Goal: Task Accomplishment & Management: Manage account settings

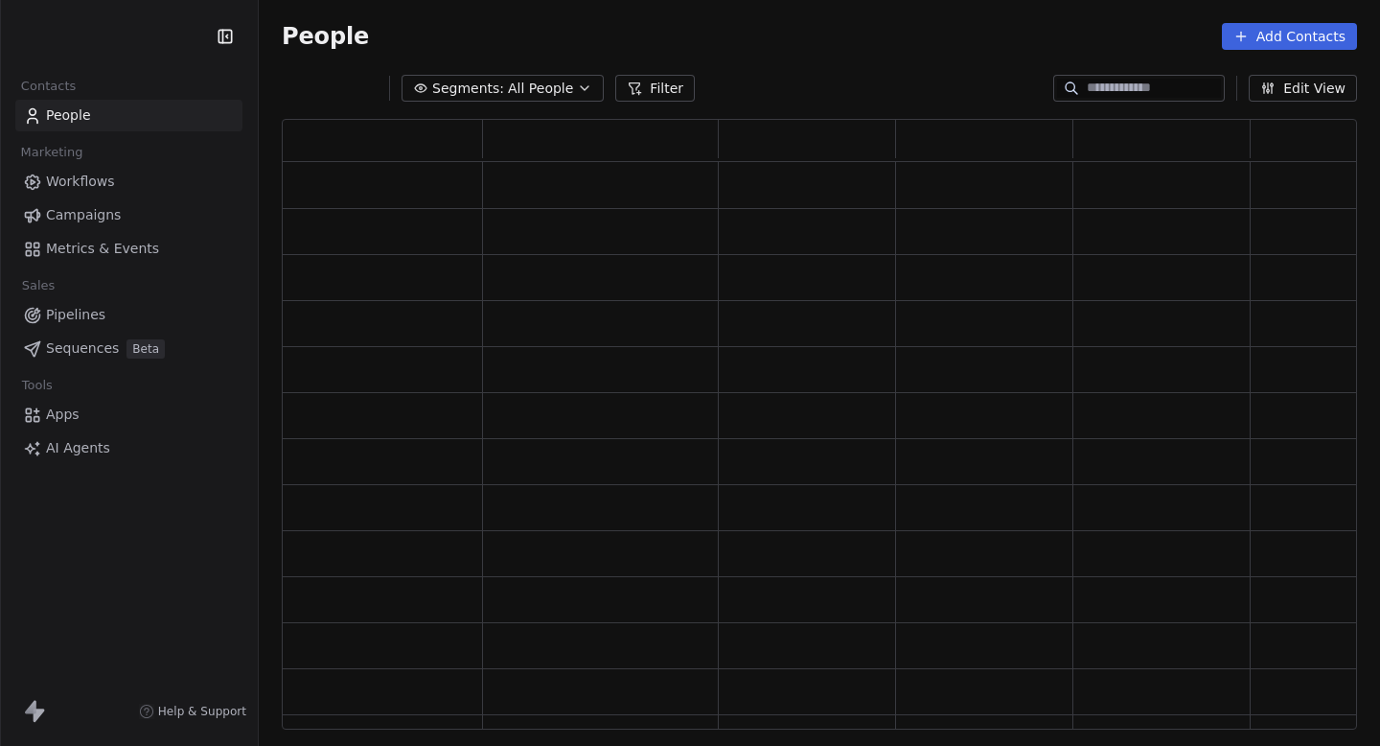
scroll to position [611, 1076]
click at [77, 412] on span "Apps" at bounding box center [63, 415] width 34 height 20
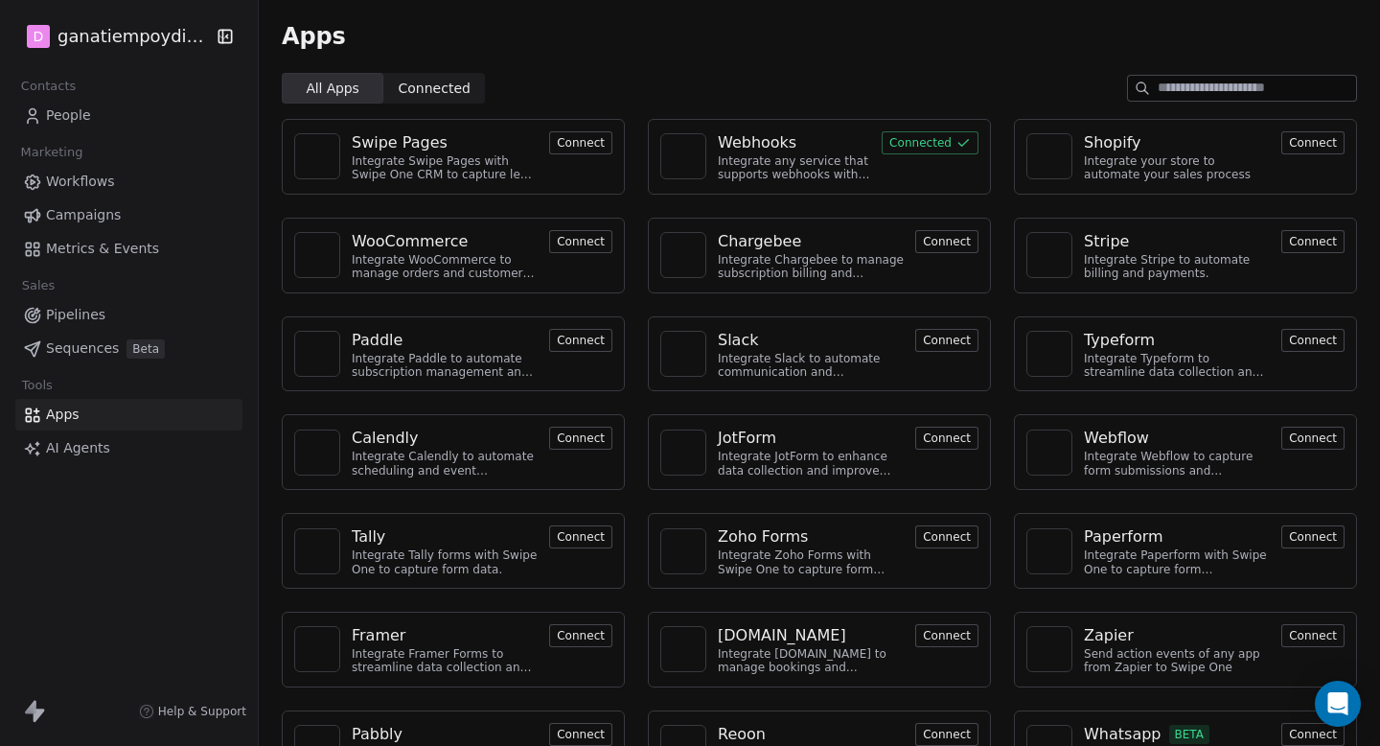
scroll to position [55, 0]
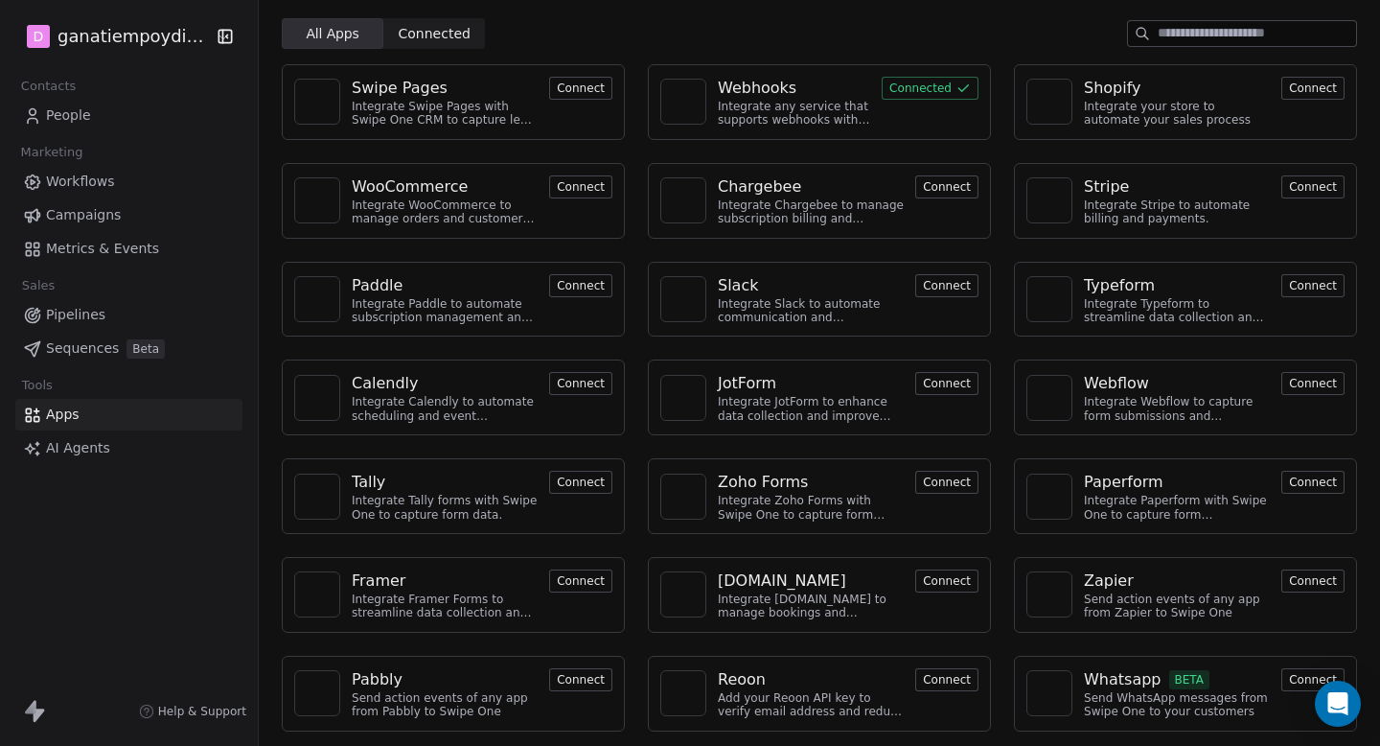
click at [1299, 680] on button "Connect" at bounding box center [1313, 679] width 63 height 23
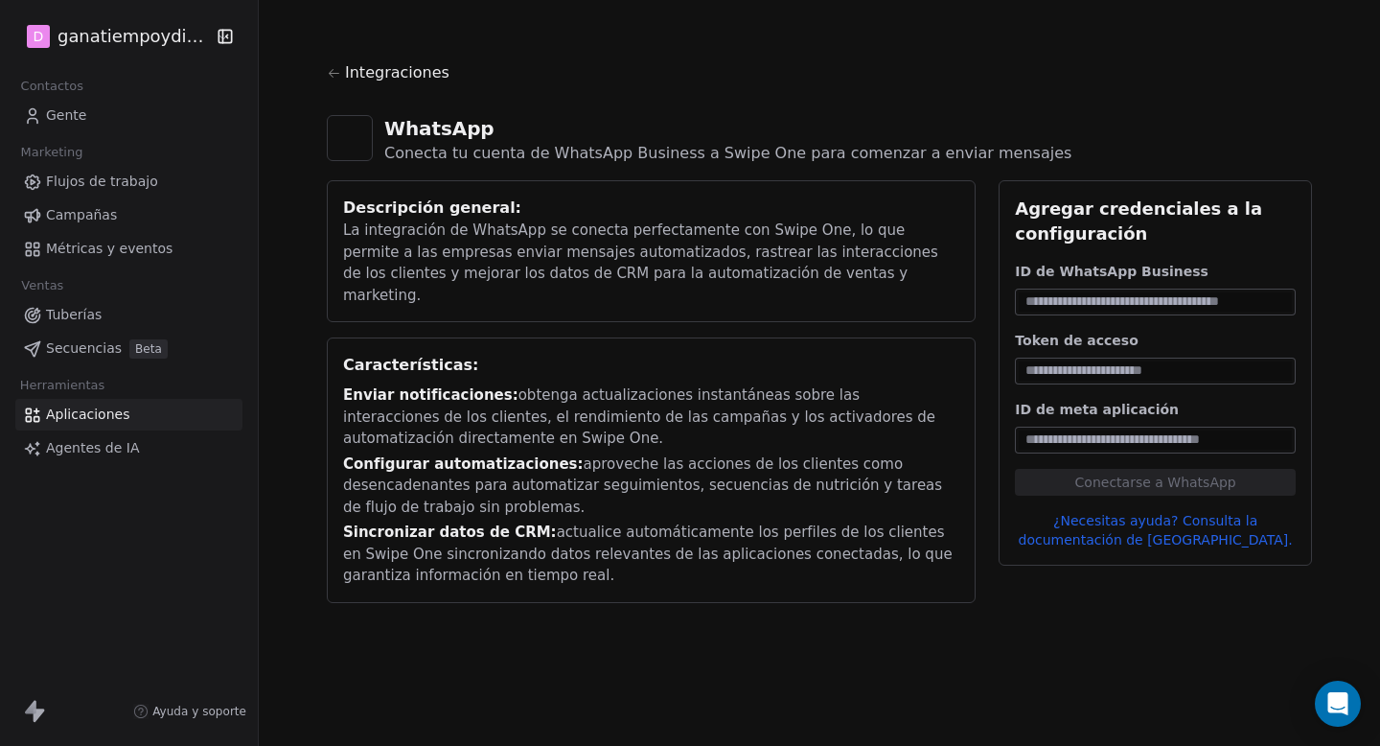
click at [920, 70] on div "Integraciones" at bounding box center [819, 80] width 985 height 38
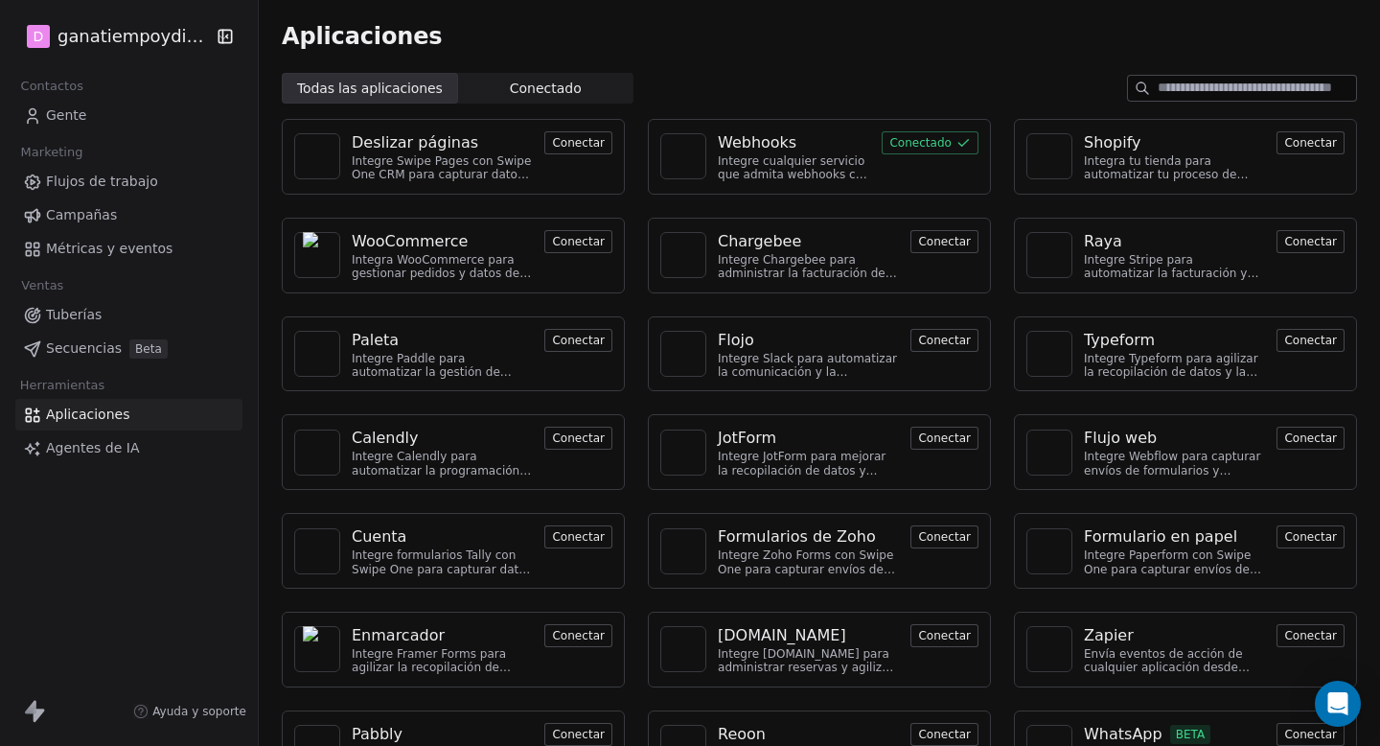
click at [673, 52] on div "Aplicaciones" at bounding box center [820, 36] width 1122 height 73
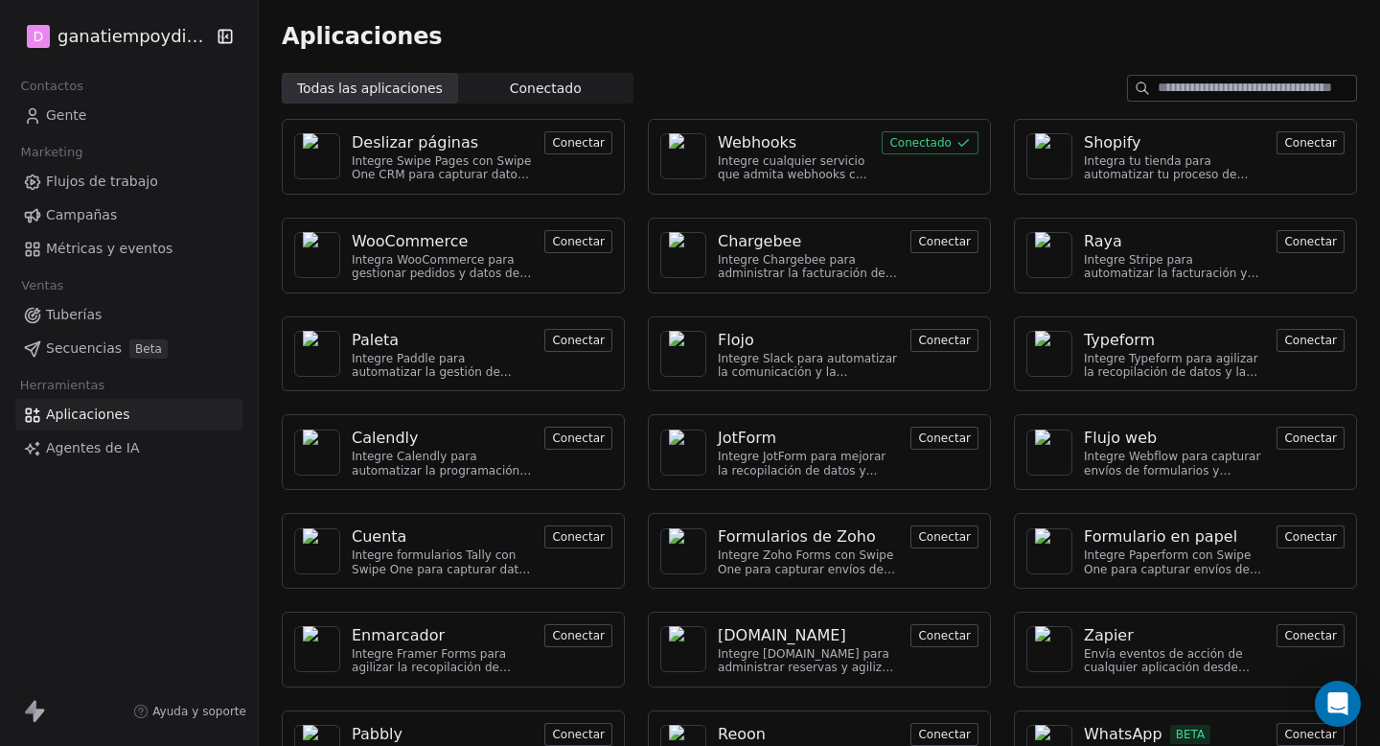
click at [67, 218] on font "Campañas" at bounding box center [81, 214] width 71 height 15
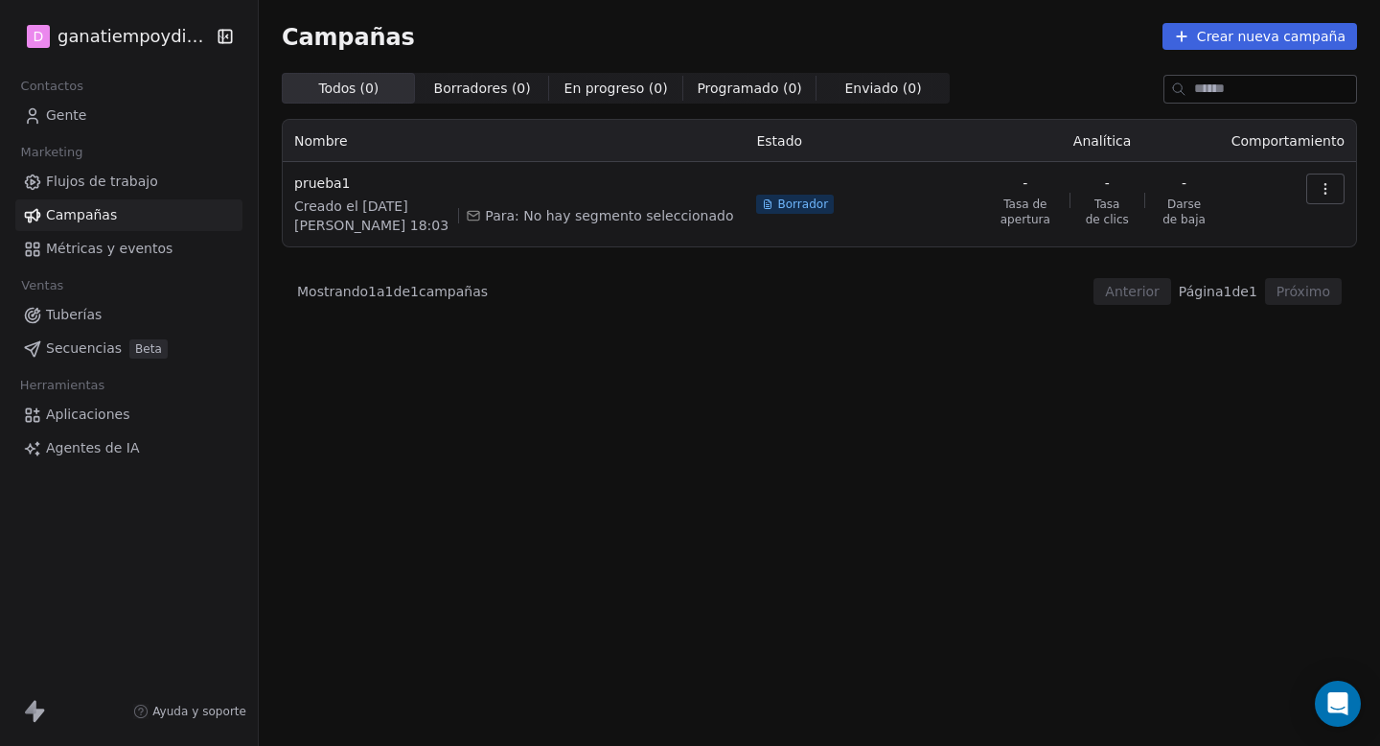
click at [118, 178] on font "Flujos de trabajo" at bounding box center [102, 181] width 112 height 15
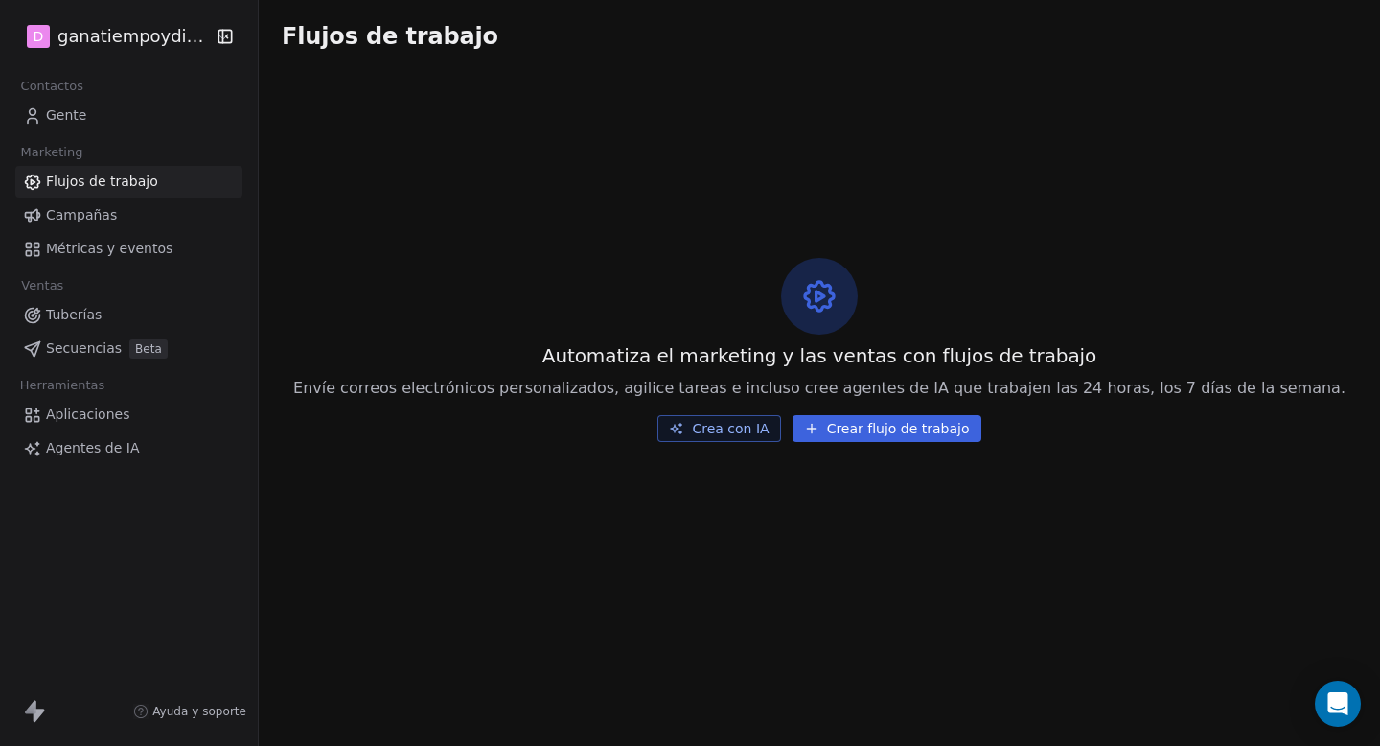
click at [227, 34] on icon "button" at bounding box center [225, 36] width 19 height 19
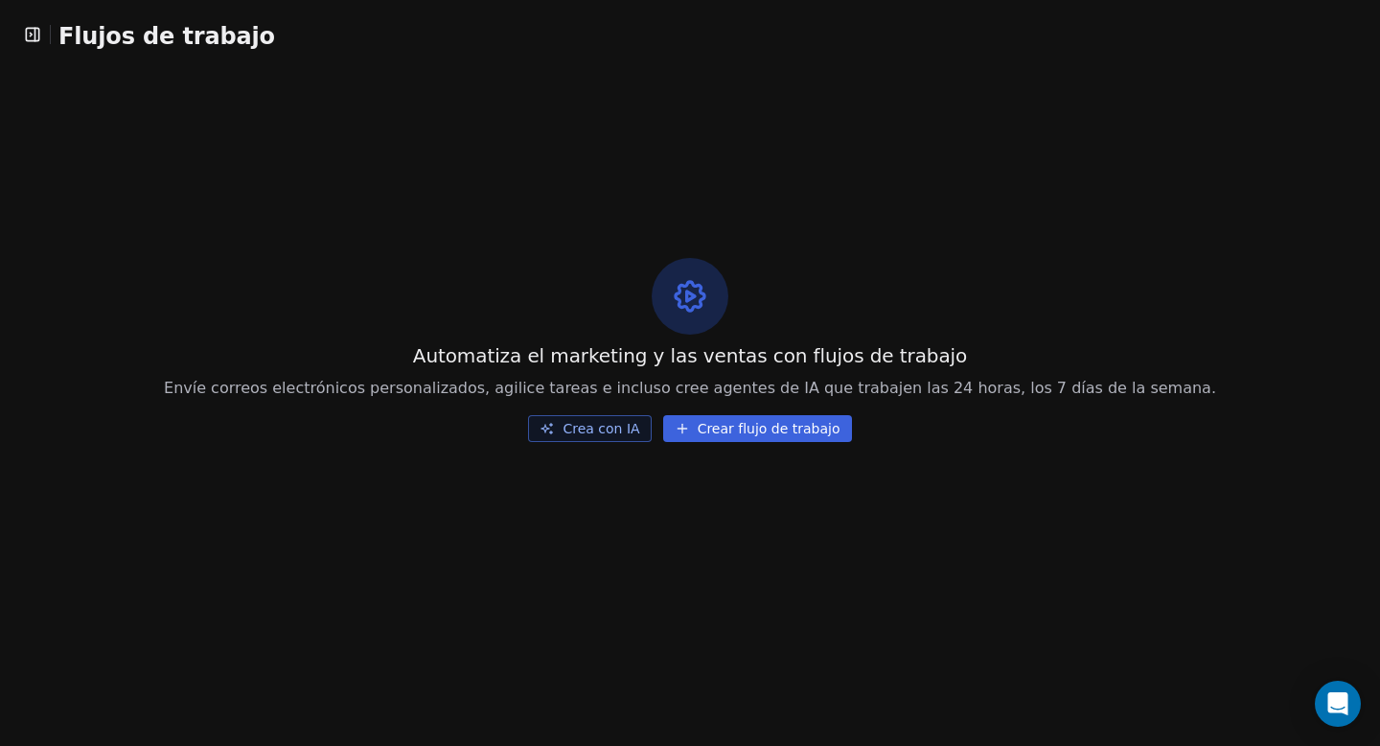
click at [227, 34] on font "Flujos de trabajo" at bounding box center [166, 36] width 217 height 27
click at [35, 35] on icon "button" at bounding box center [32, 34] width 19 height 19
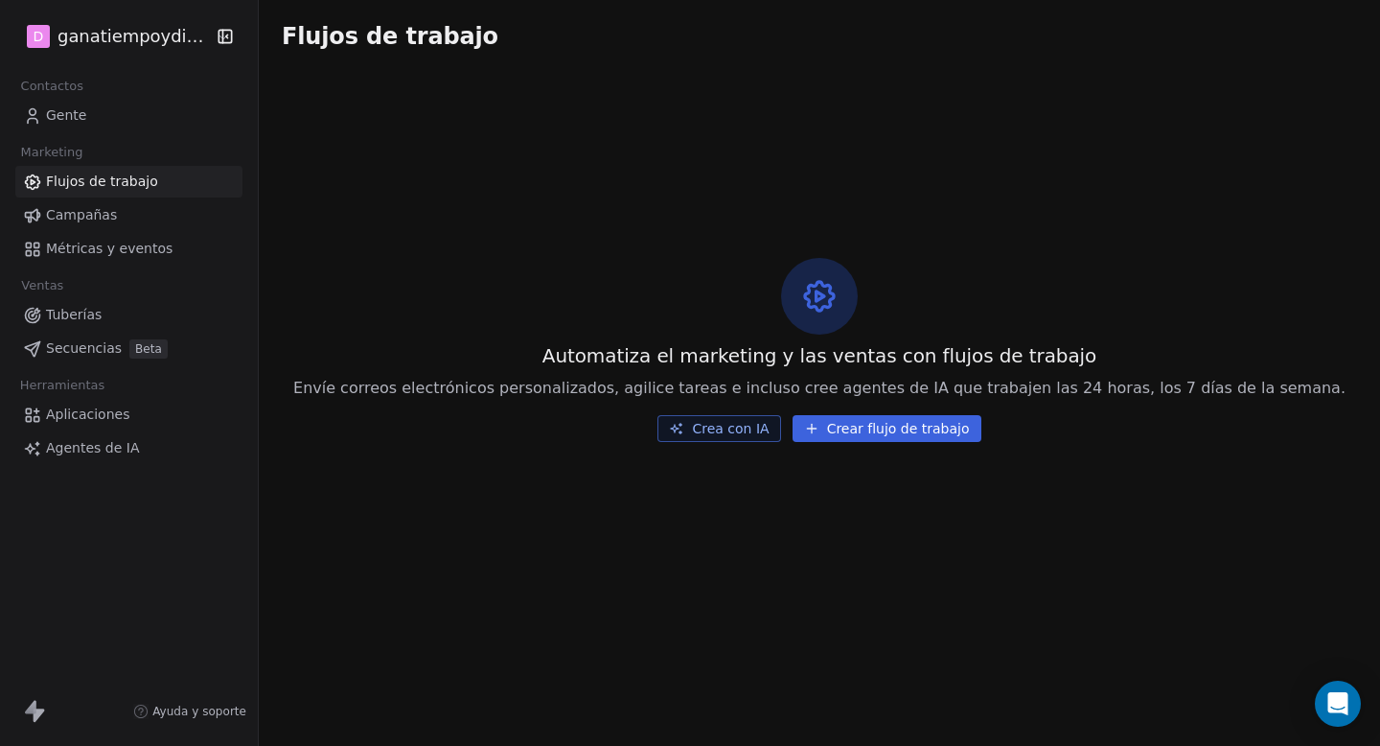
click at [73, 113] on font "Gente" at bounding box center [66, 114] width 40 height 15
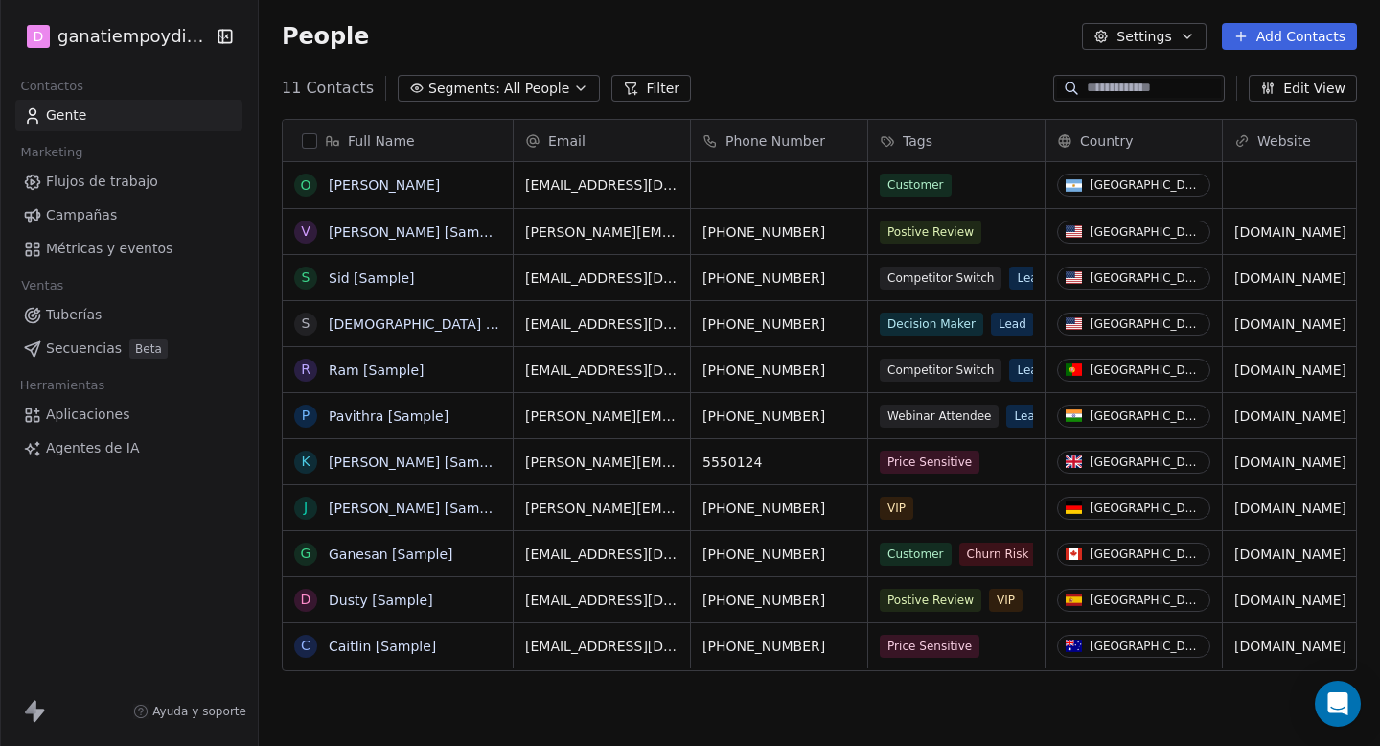
scroll to position [657, 1122]
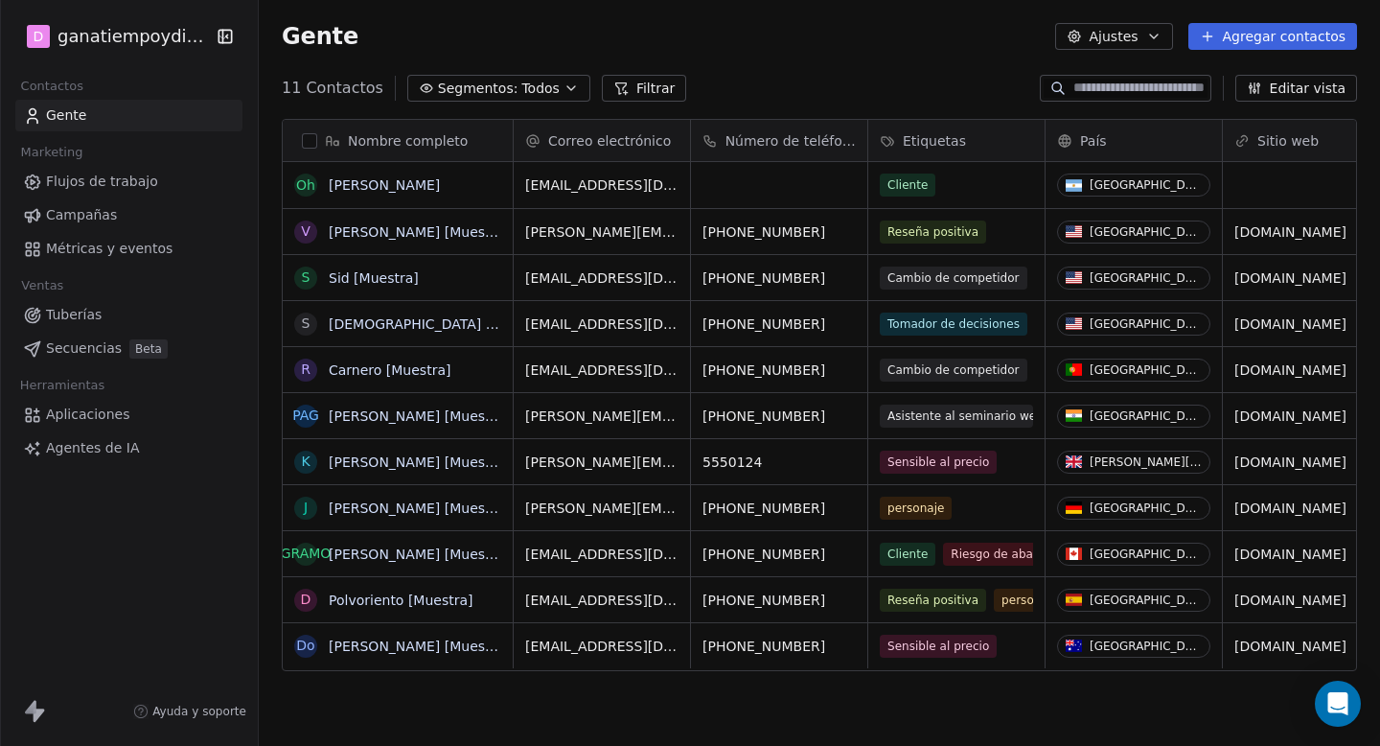
click at [92, 31] on html "D ganatiempoydinero Contactos Gente Marketing Flujos de trabajo Campañas Métric…" at bounding box center [690, 373] width 1380 height 746
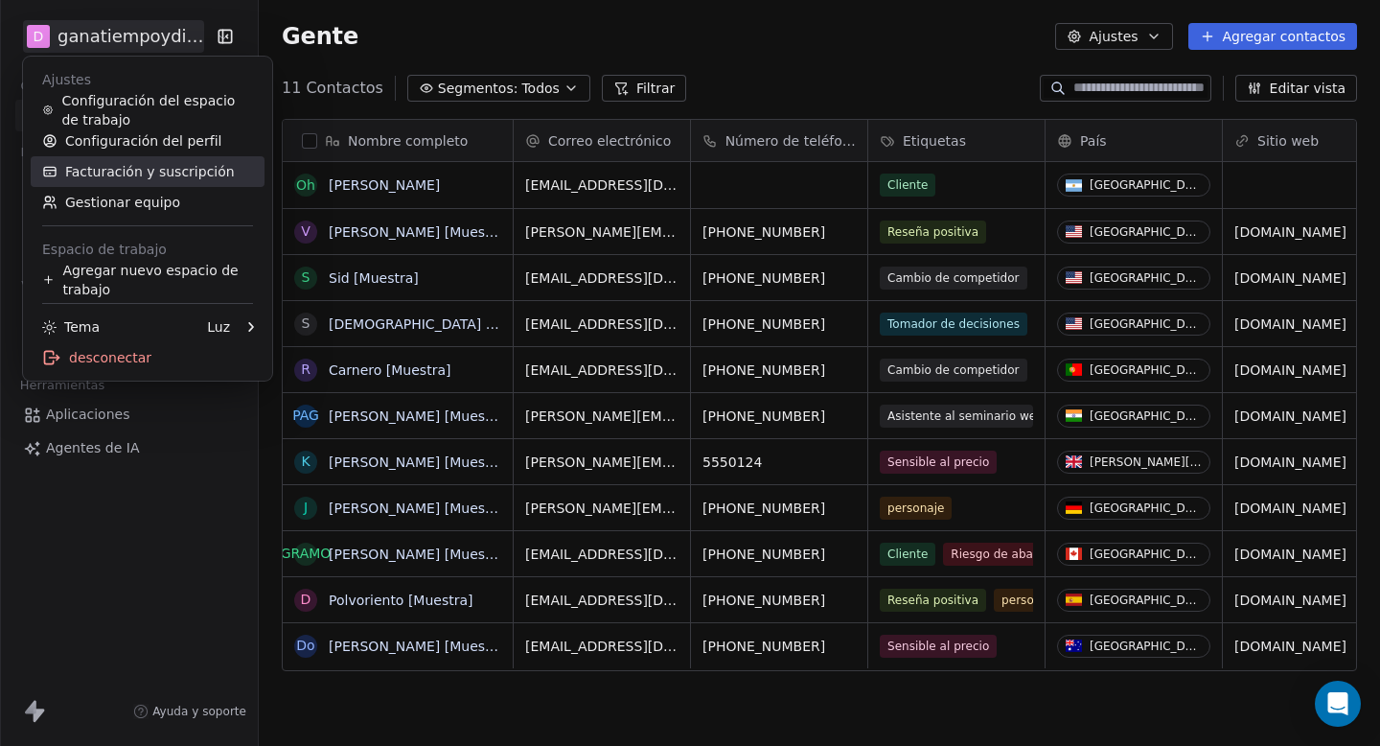
click at [166, 170] on font "Facturación y suscripción" at bounding box center [150, 171] width 170 height 15
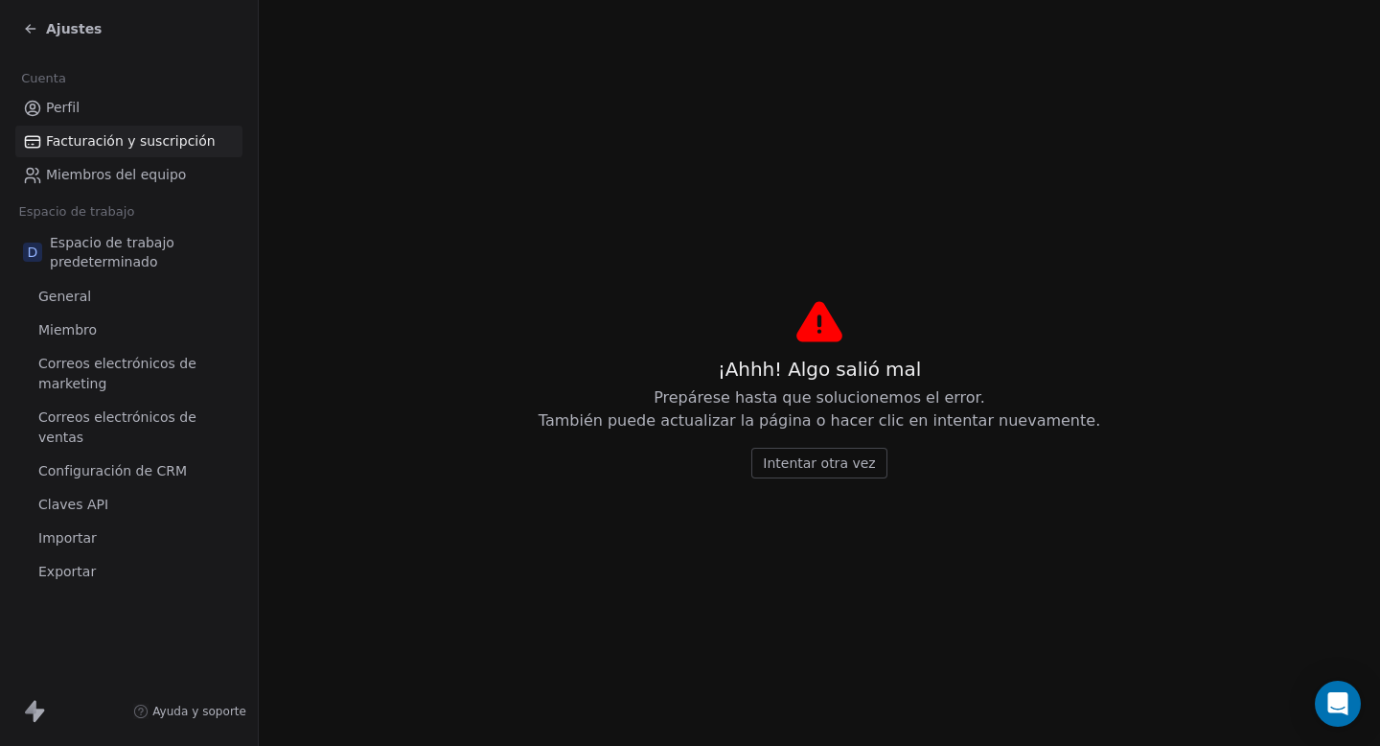
click at [91, 139] on font "Facturación y suscripción" at bounding box center [131, 140] width 170 height 15
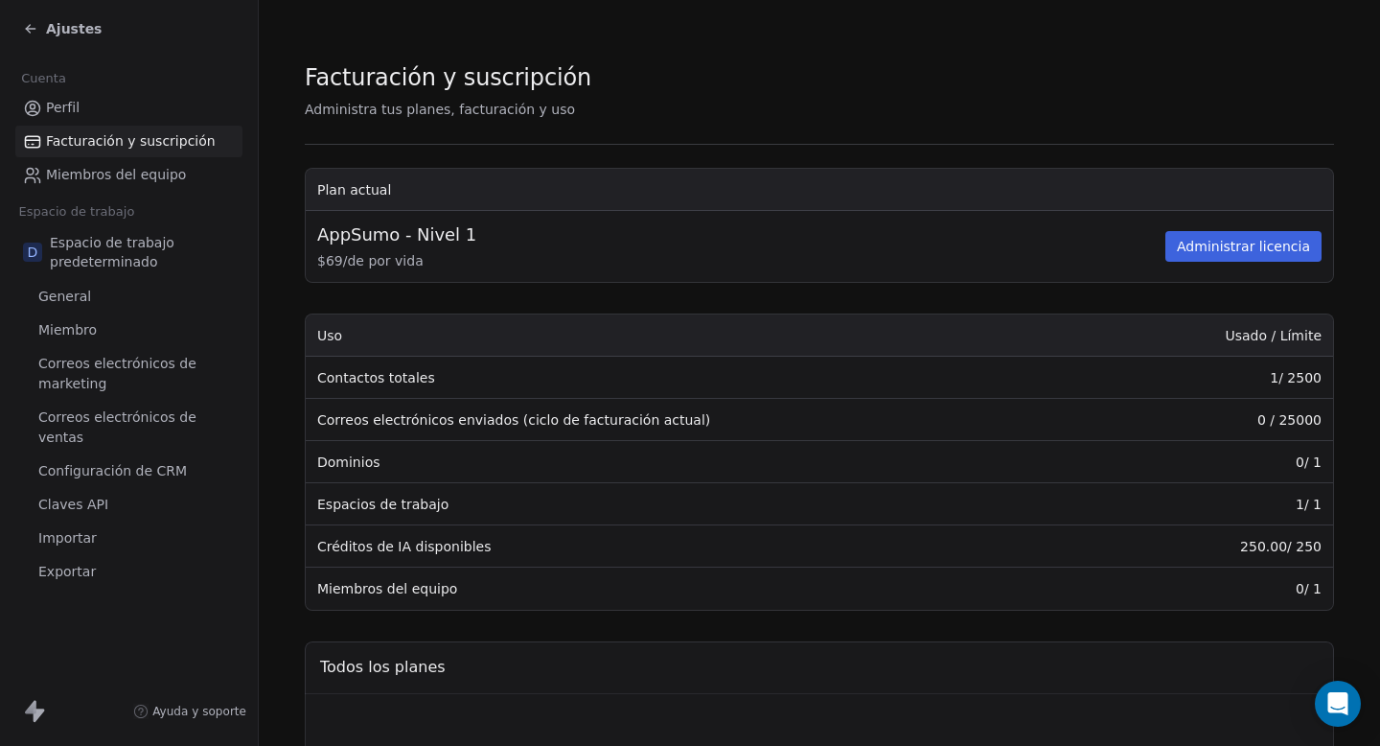
click at [912, 95] on div "Facturación y suscripción Administra tus planes, facturación y uso Plan actual …" at bounding box center [820, 751] width 1030 height 1380
